Goal: Task Accomplishment & Management: Manage account settings

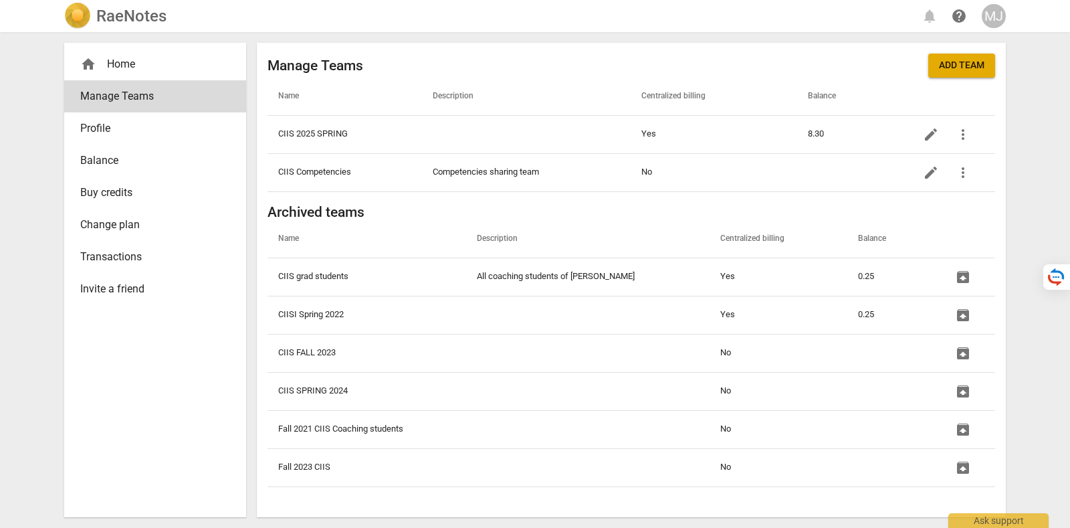
click at [149, 227] on span "Change plan" at bounding box center [149, 225] width 139 height 16
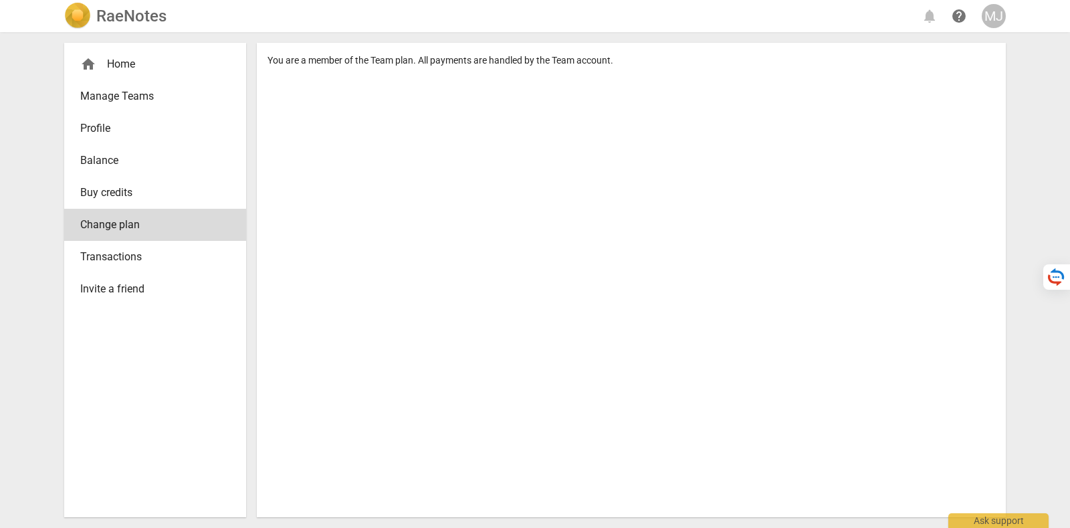
click at [174, 98] on span "Manage Teams" at bounding box center [149, 96] width 139 height 16
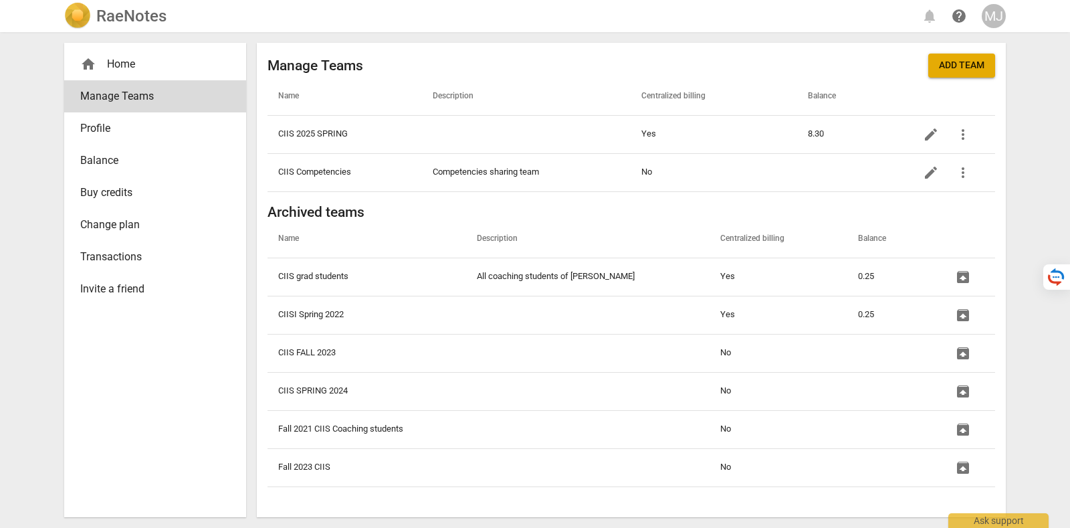
click at [169, 122] on span "Profile" at bounding box center [149, 128] width 139 height 16
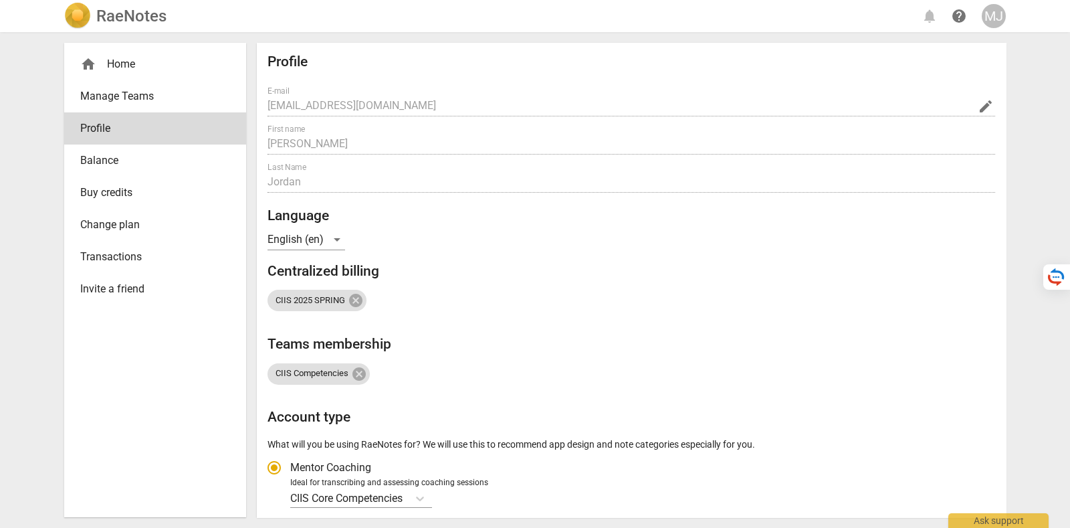
radio input "false"
click at [178, 217] on span "Change plan" at bounding box center [149, 225] width 139 height 16
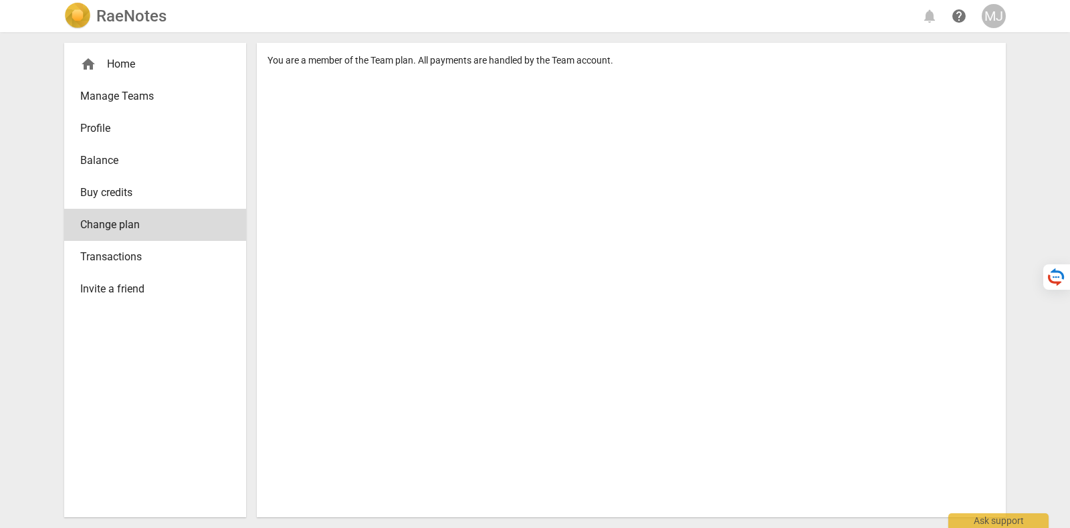
click at [1000, 11] on div "MJ" at bounding box center [994, 16] width 24 height 24
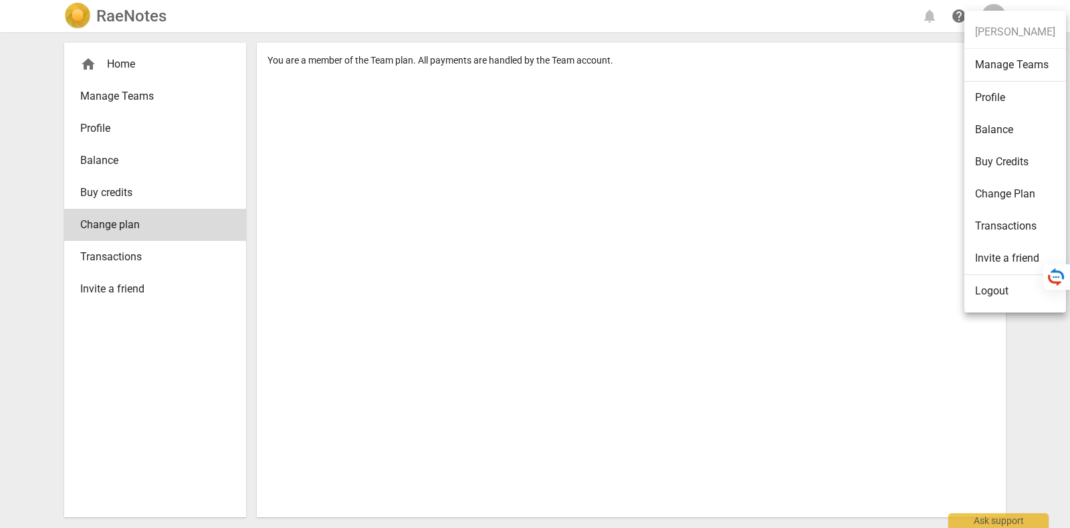
click at [1009, 291] on li "Logout" at bounding box center [1015, 291] width 102 height 32
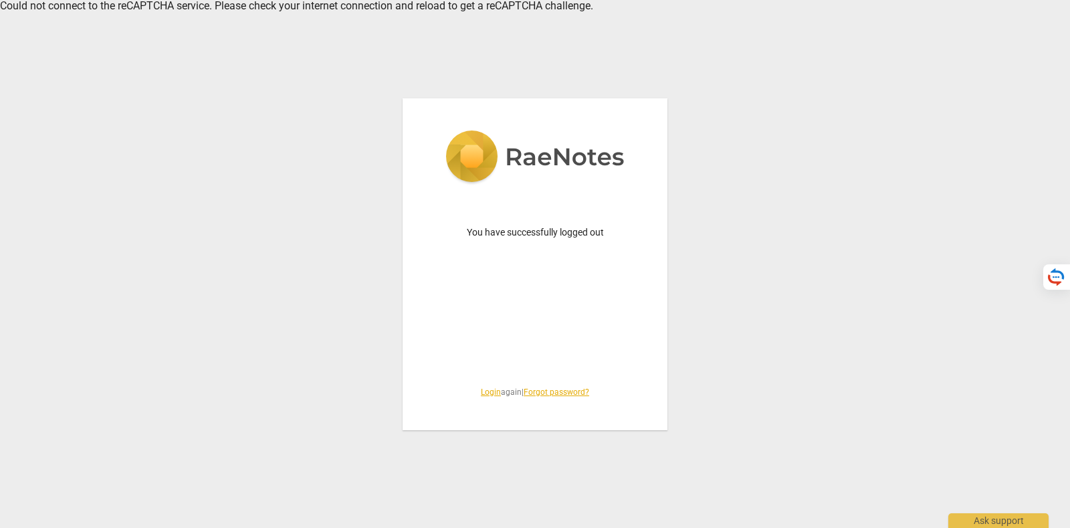
click at [489, 387] on link "Login" at bounding box center [491, 391] width 20 height 9
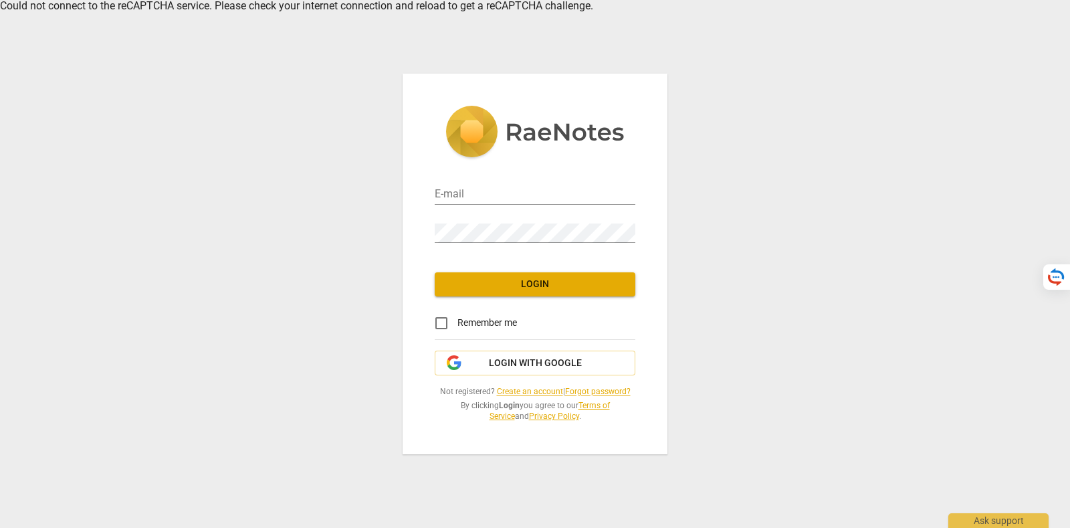
type input "tatiana@raenotes.com"
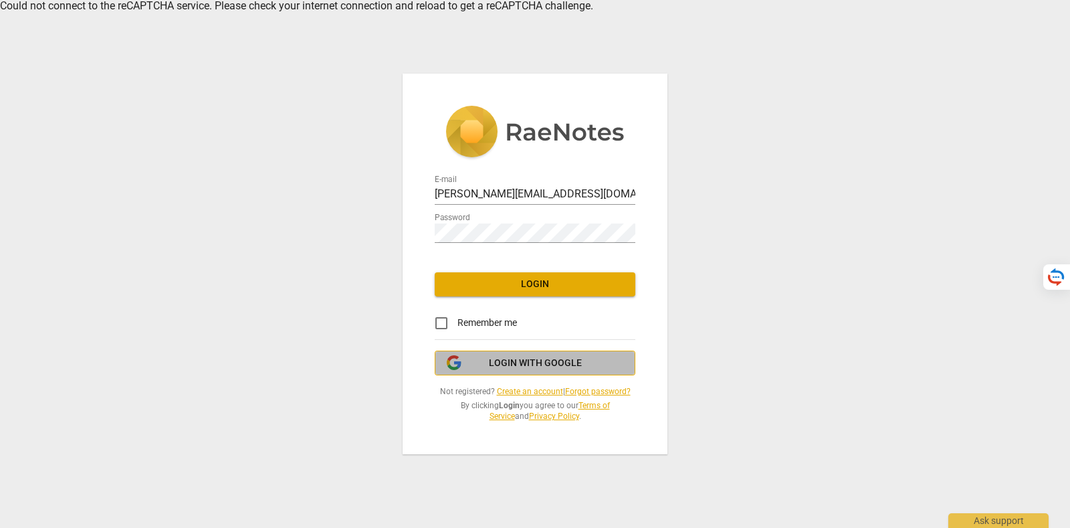
click at [540, 358] on span "Login with Google" at bounding box center [535, 362] width 93 height 13
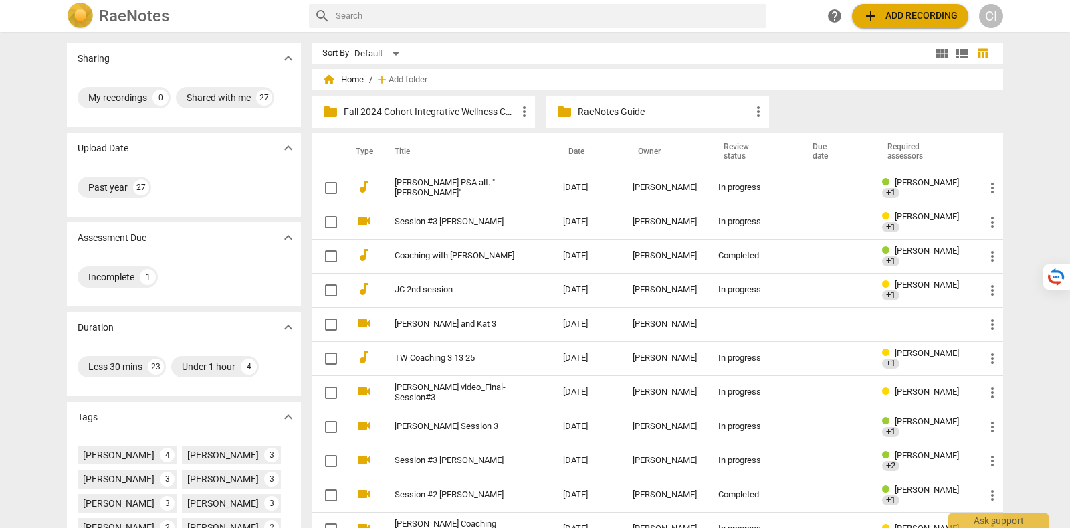
click at [999, 16] on div "CI" at bounding box center [991, 16] width 24 height 24
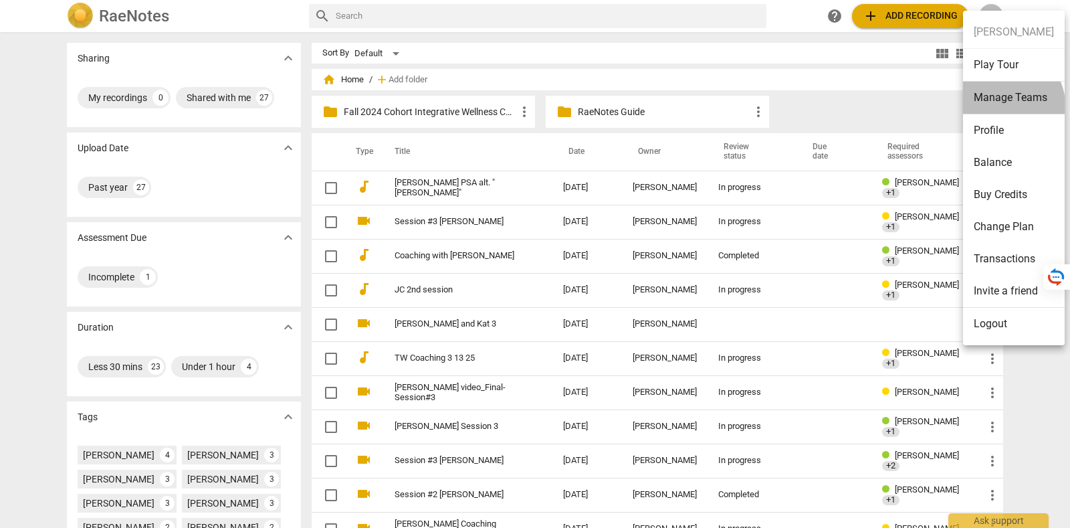
click at [1005, 105] on li "Manage Teams" at bounding box center [1014, 98] width 102 height 33
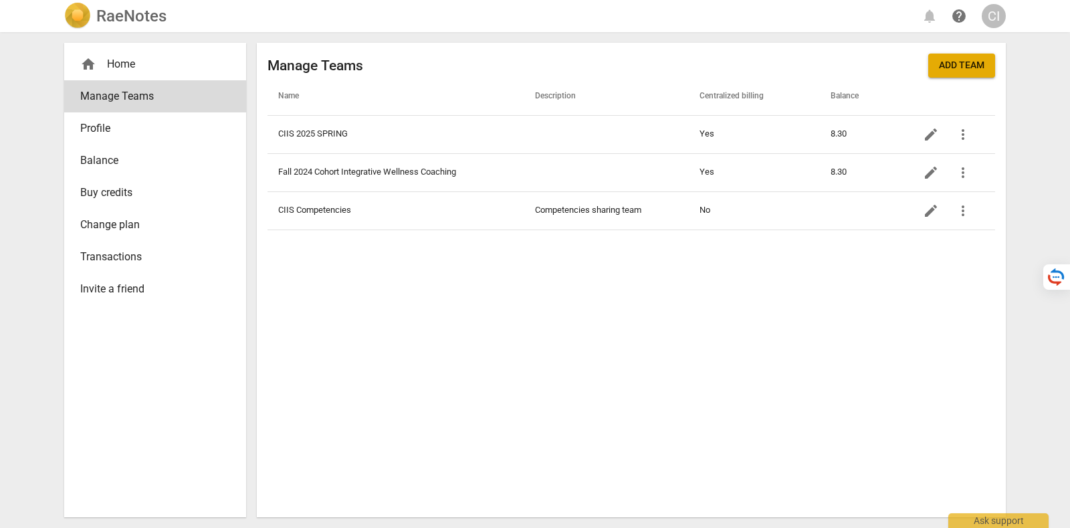
click at [965, 69] on span "Add team" at bounding box center [961, 65] width 45 height 13
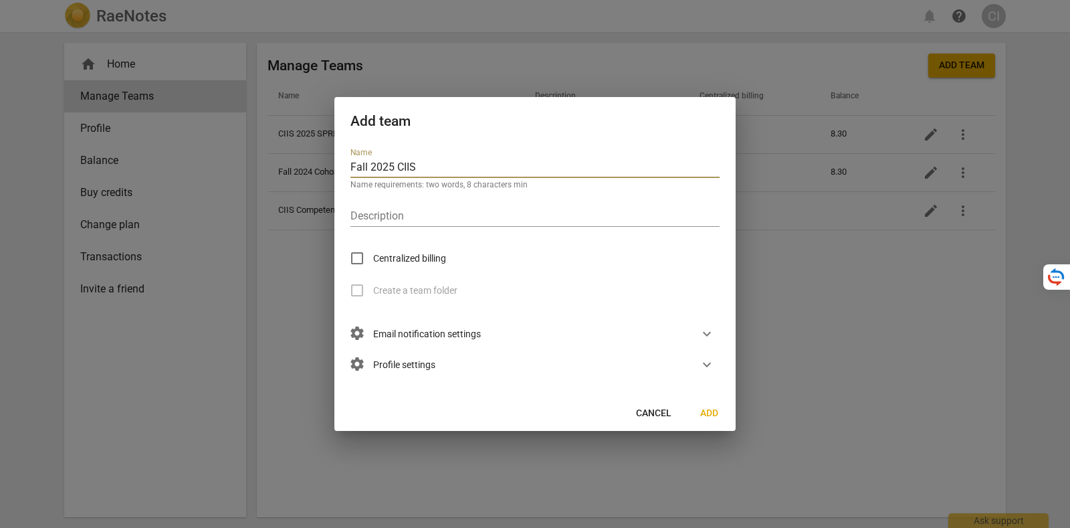
drag, startPoint x: 428, startPoint y: 162, endPoint x: 262, endPoint y: 158, distance: 165.9
click at [261, 158] on div "Add team Name Fall 2025 CIIS Name requirements: two words, 8 characters min Des…" at bounding box center [535, 264] width 1070 height 528
paste input "CIIS FALL 2025"
type input "CIIS FALL 2025"
click at [457, 336] on span "settings Email notification settings" at bounding box center [415, 333] width 130 height 15
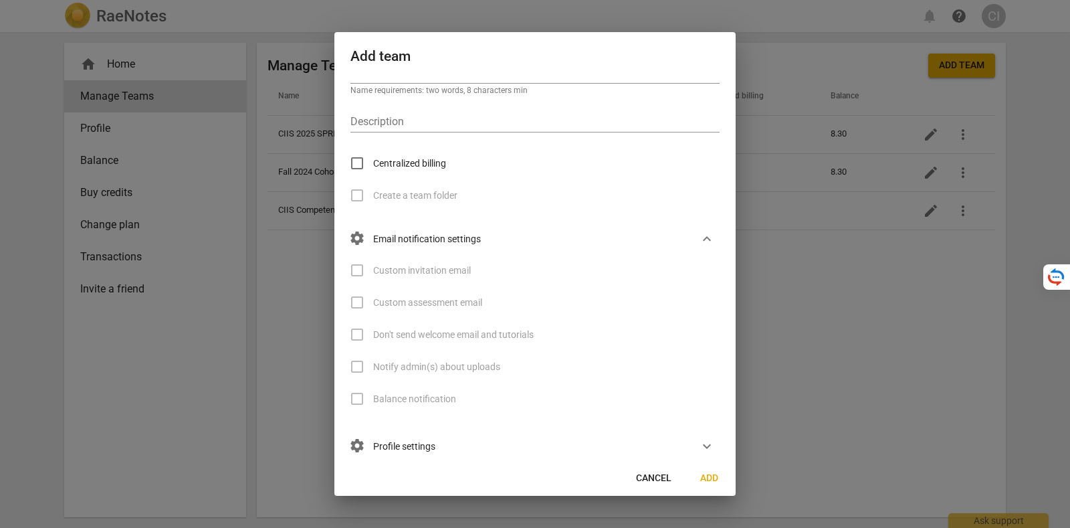
scroll to position [47, 0]
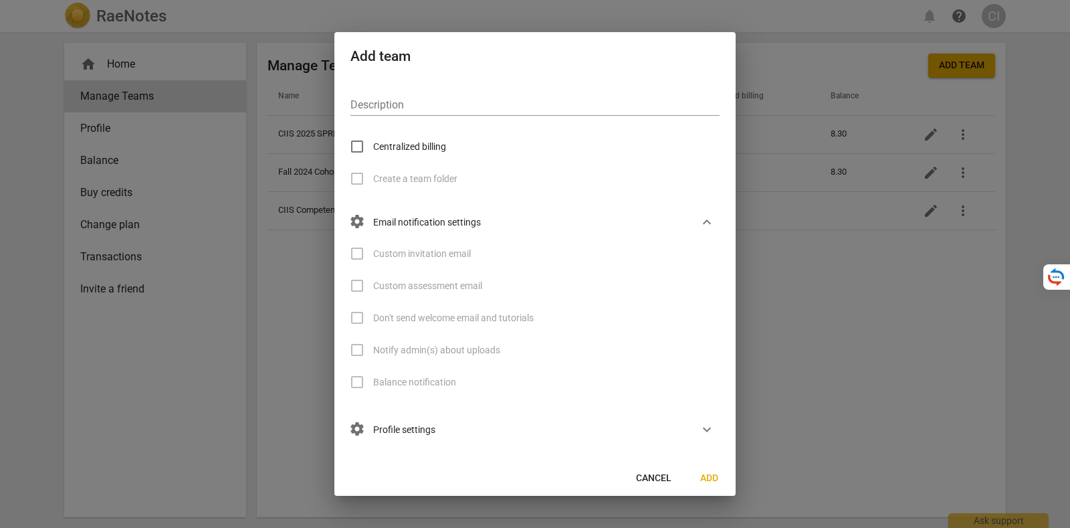
click at [412, 431] on span "settings Profile settings" at bounding box center [392, 429] width 85 height 15
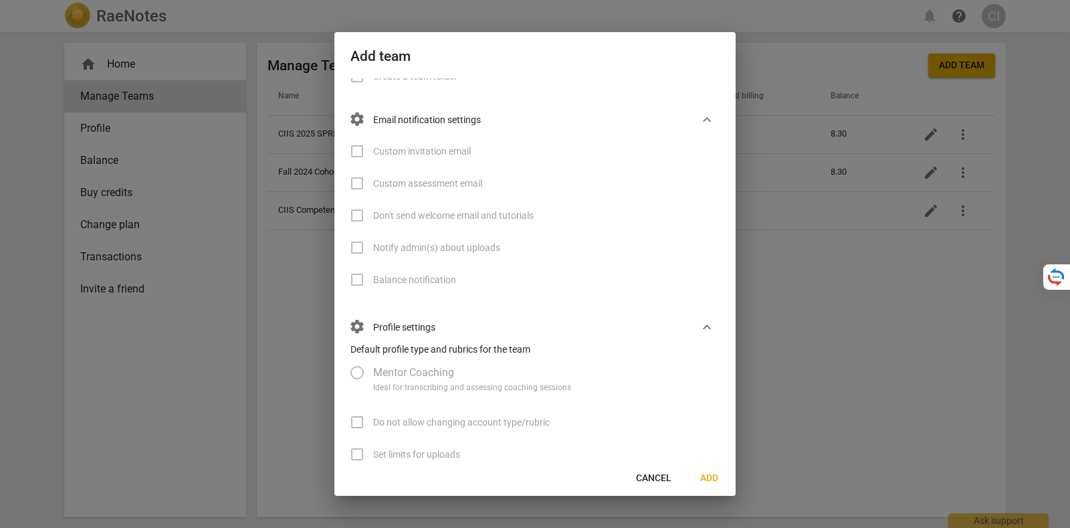
scroll to position [190, 0]
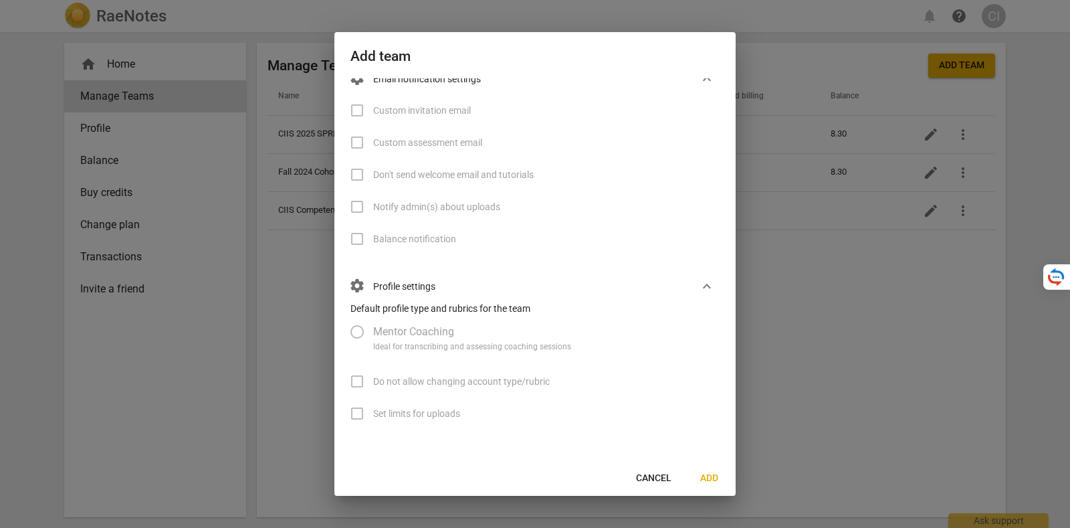
click at [393, 332] on span "Mentor Coaching" at bounding box center [413, 331] width 81 height 15
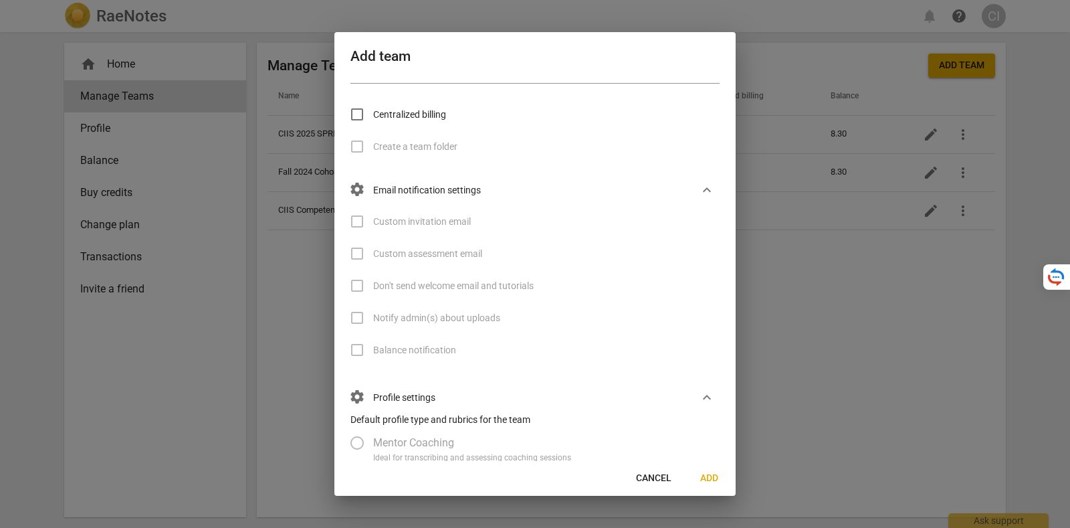
scroll to position [0, 0]
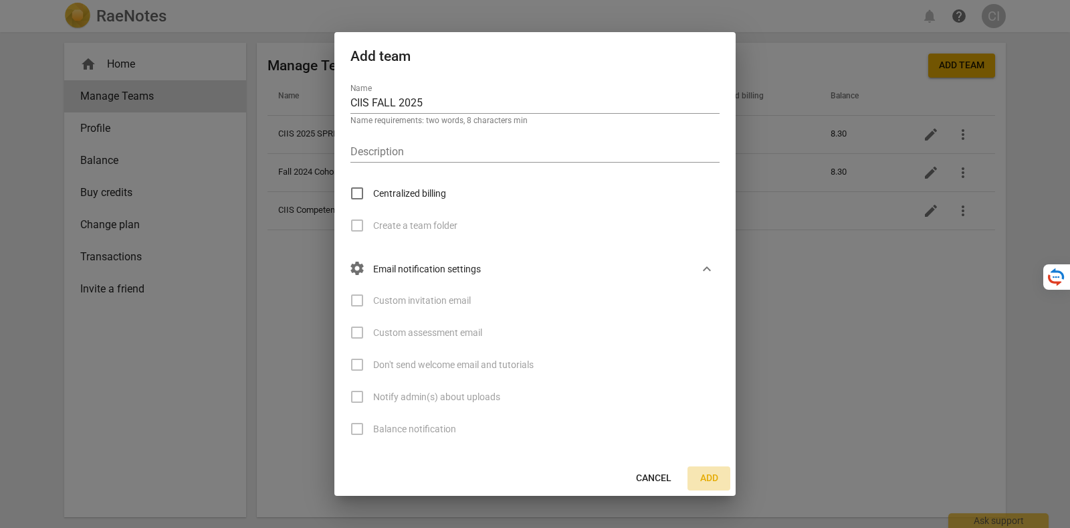
click at [709, 470] on button "Add" at bounding box center [708, 478] width 43 height 24
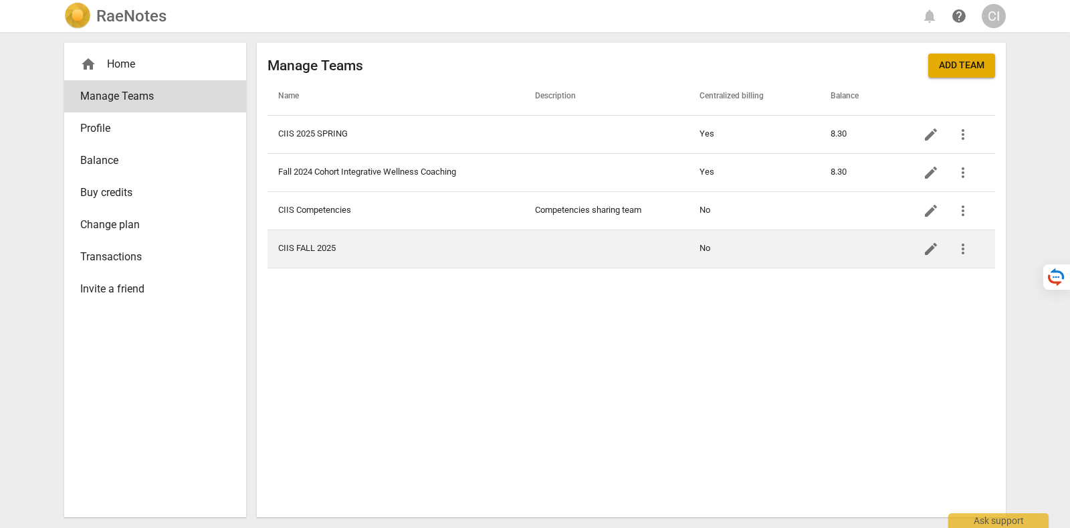
click at [816, 246] on td "No" at bounding box center [754, 248] width 131 height 38
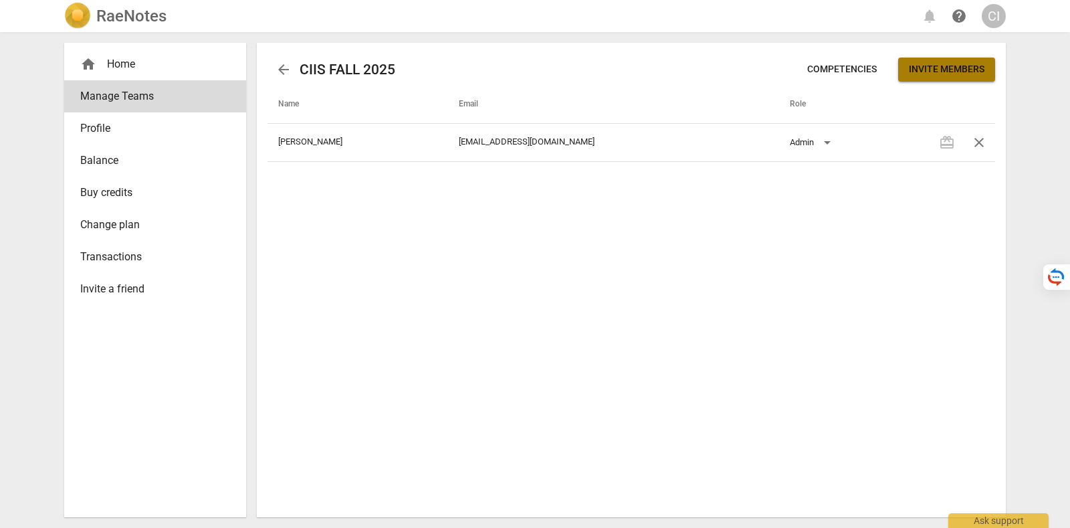
click at [916, 72] on span "Invite members" at bounding box center [947, 69] width 76 height 13
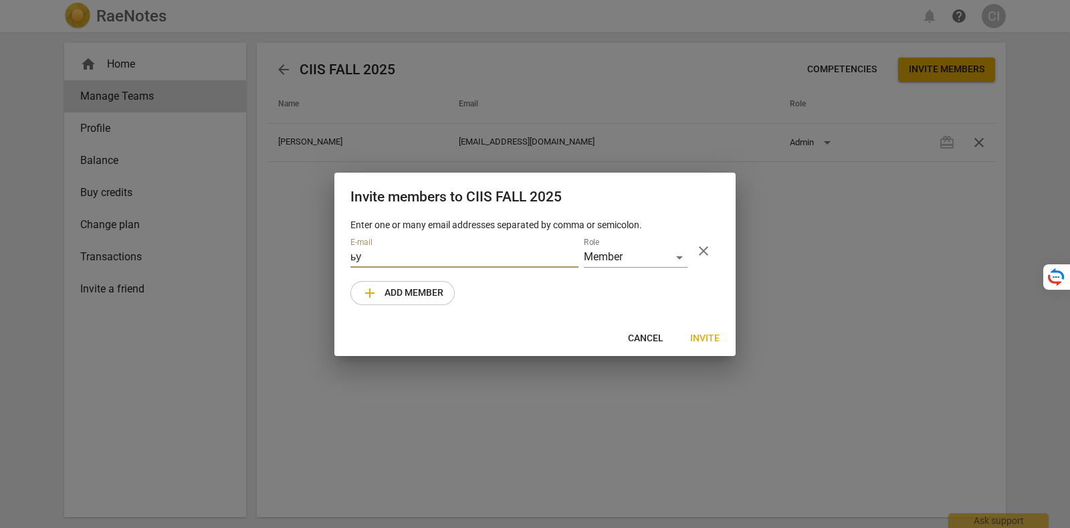
type input "ь"
drag, startPoint x: 386, startPoint y: 256, endPoint x: 313, endPoint y: 255, distance: 72.9
click at [313, 255] on div "Invite members to CIIS FALL 2025 Enter one or many email addresses separated by…" at bounding box center [535, 264] width 1070 height 528
paste input "[PERSON_NAME] <[EMAIL_ADDRESS][DOMAIN_NAME]"
drag, startPoint x: 417, startPoint y: 259, endPoint x: 342, endPoint y: 249, distance: 75.5
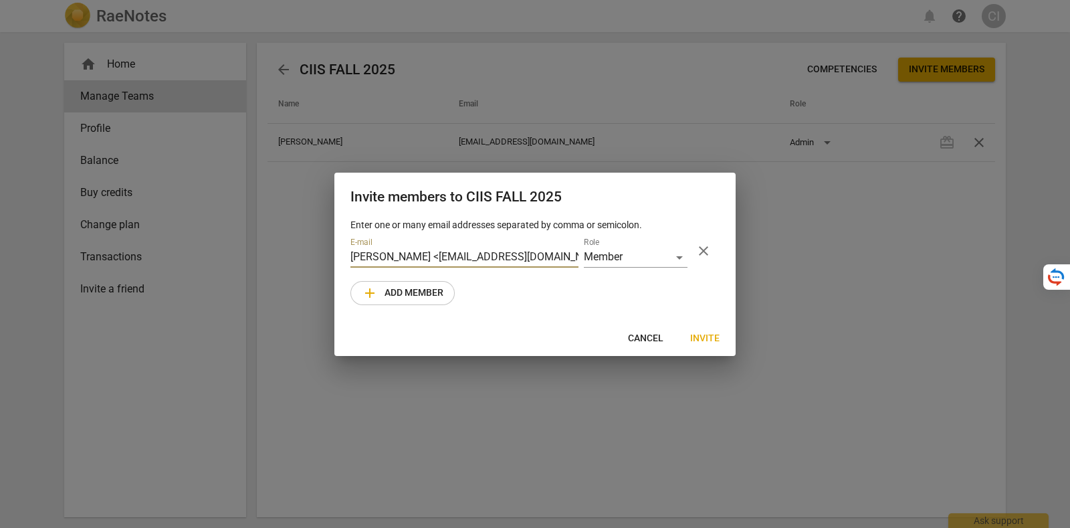
click at [342, 249] on div "Enter one or many email addresses separated by comma or semicolon. E-mail [PERS…" at bounding box center [534, 269] width 401 height 103
type input "[EMAIL_ADDRESS][DOMAIN_NAME]"
click at [600, 253] on div "Member" at bounding box center [636, 257] width 104 height 19
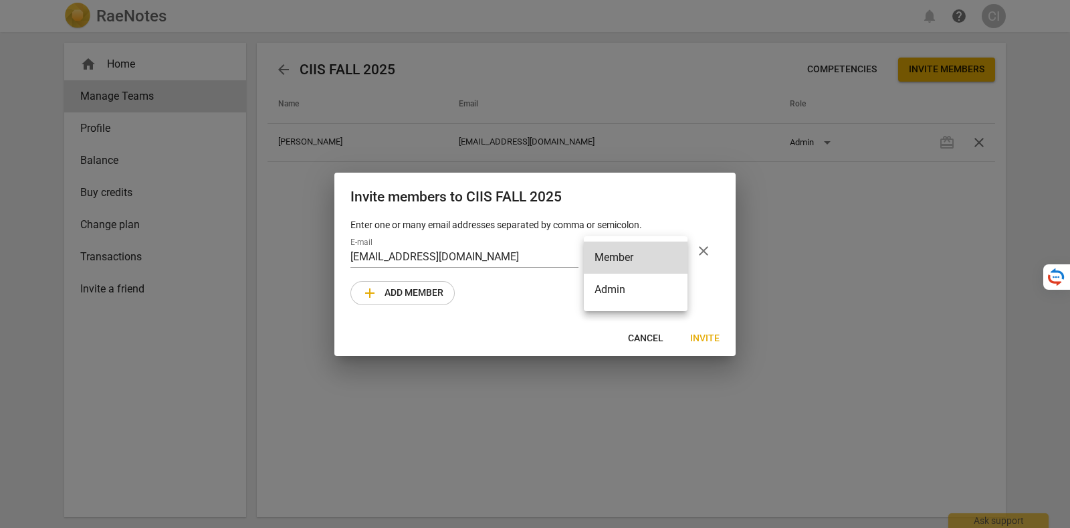
click at [629, 290] on li "Admin" at bounding box center [636, 289] width 104 height 32
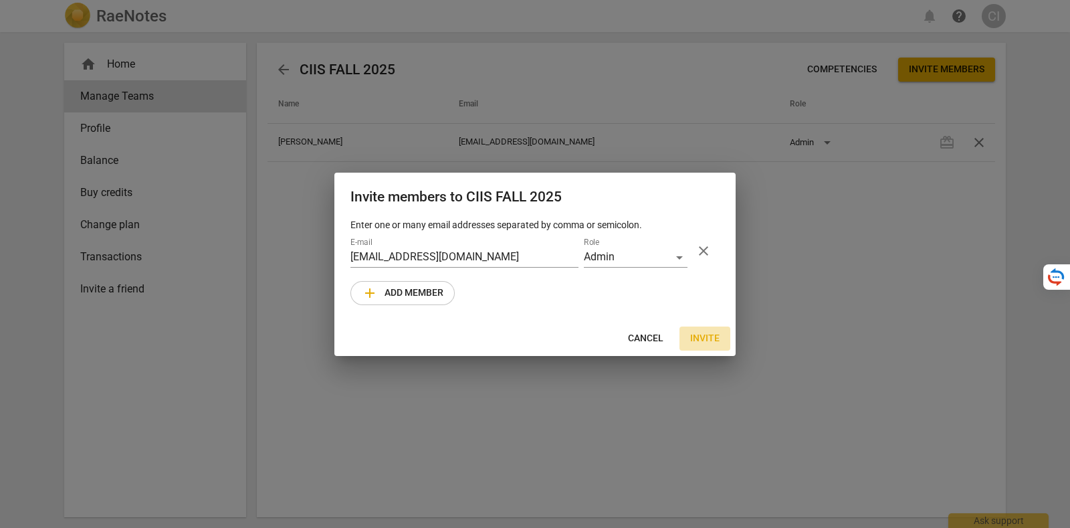
click at [699, 335] on span "Invite" at bounding box center [704, 338] width 29 height 13
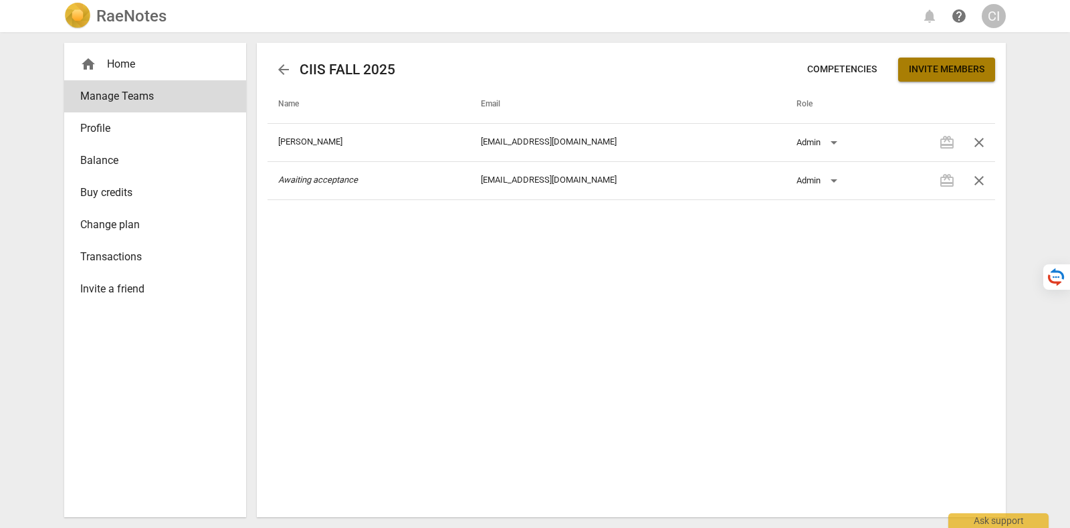
click at [929, 66] on span "Invite members" at bounding box center [947, 69] width 76 height 13
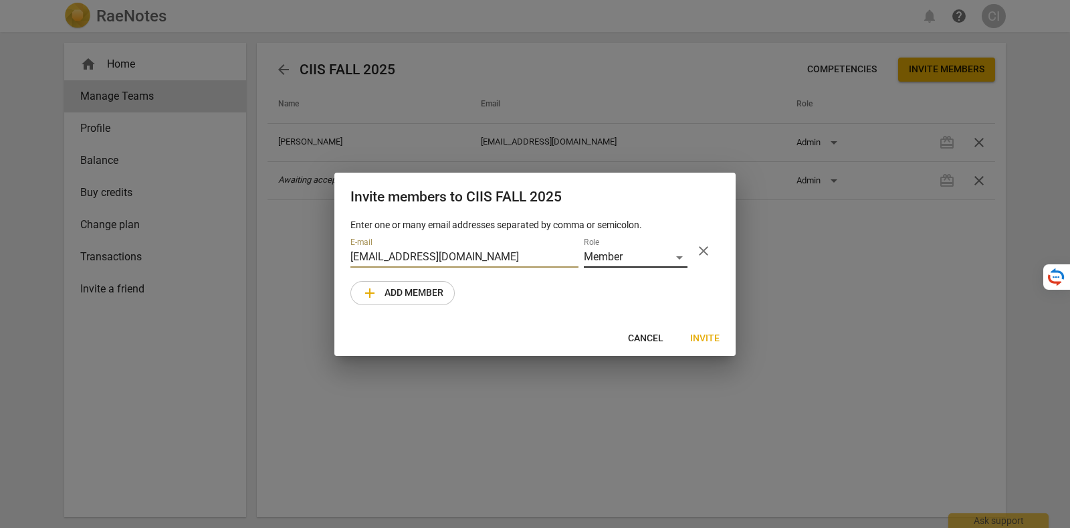
type input "[EMAIL_ADDRESS][DOMAIN_NAME]"
click at [629, 255] on div "Member" at bounding box center [636, 257] width 104 height 19
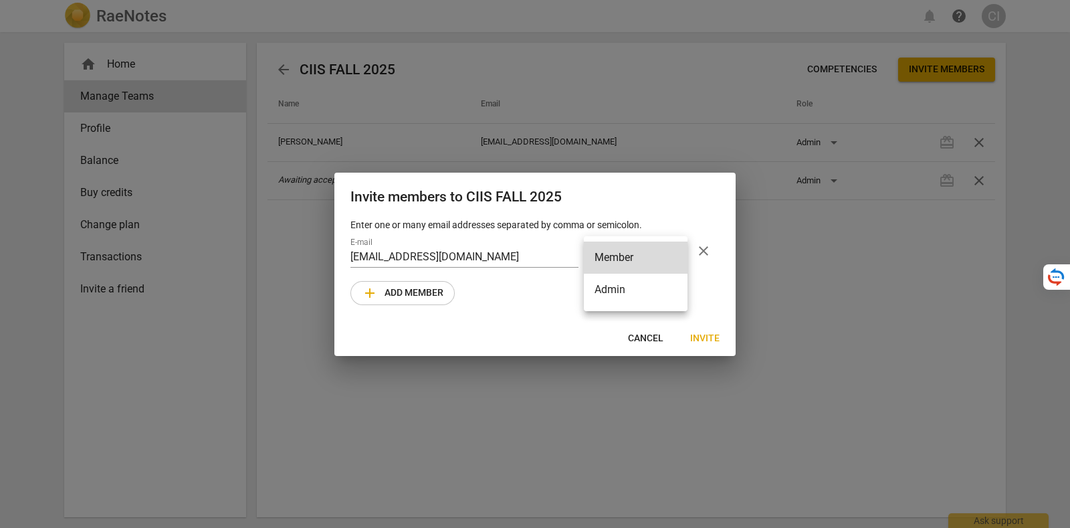
click at [631, 289] on li "Admin" at bounding box center [636, 289] width 104 height 32
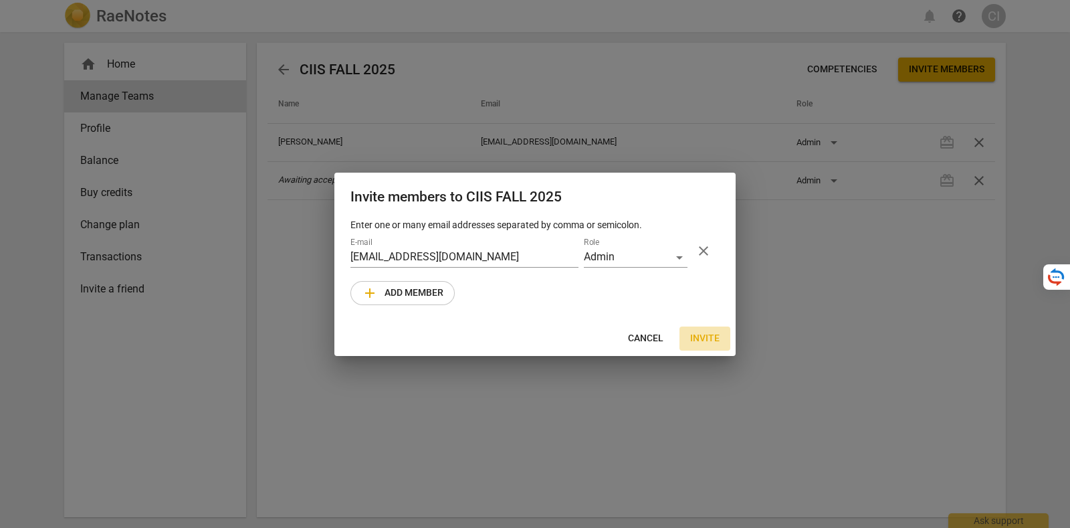
click at [707, 341] on span "Invite" at bounding box center [704, 338] width 29 height 13
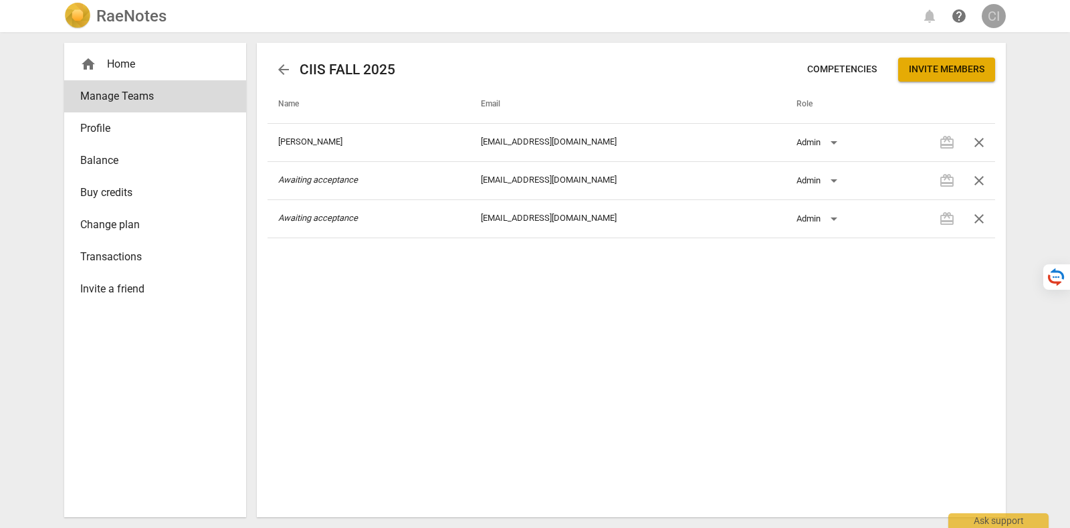
click at [992, 8] on div "CI" at bounding box center [994, 16] width 24 height 24
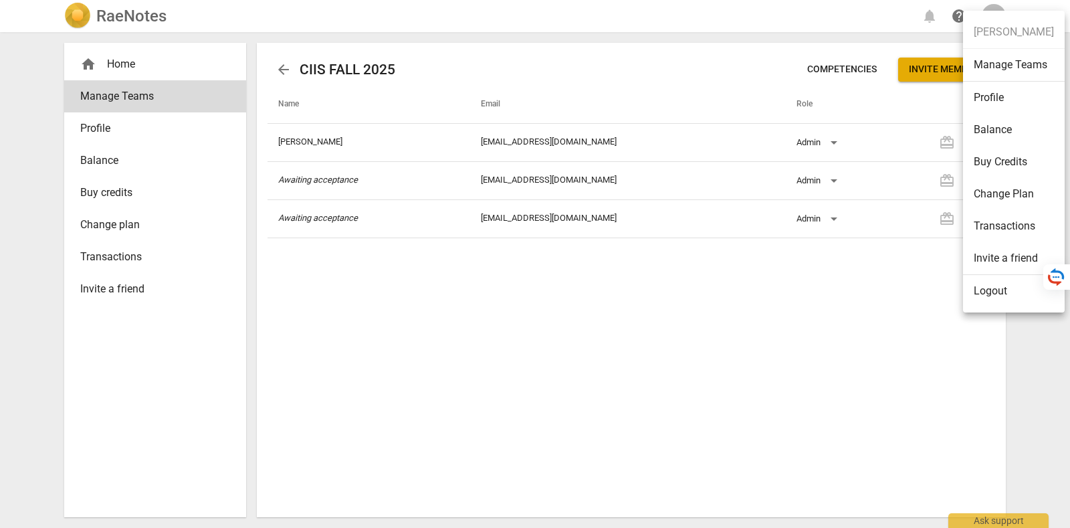
click at [1000, 298] on li "Logout" at bounding box center [1014, 291] width 102 height 32
